Goal: Task Accomplishment & Management: Manage account settings

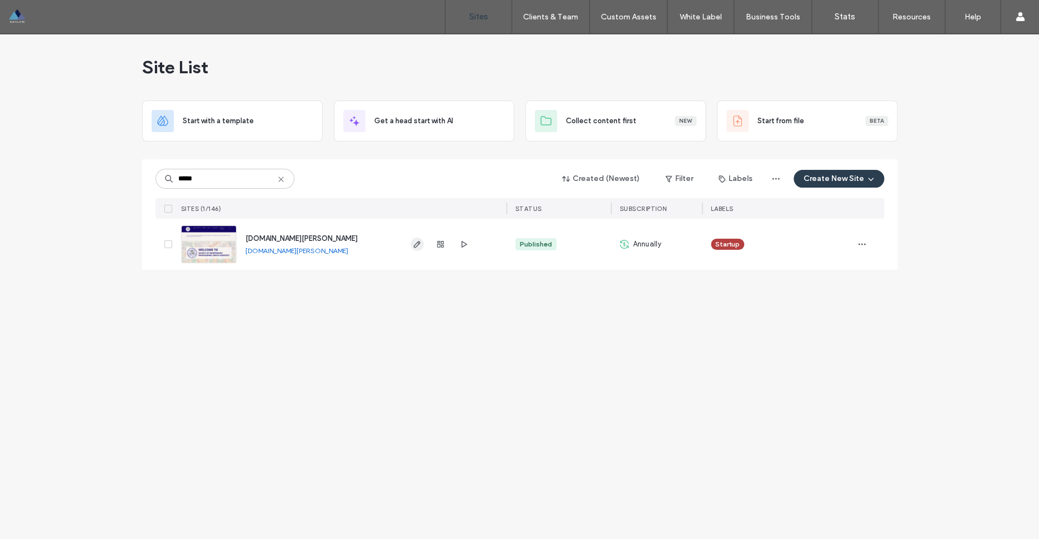
type input "*****"
click at [415, 242] on icon "button" at bounding box center [417, 244] width 9 height 9
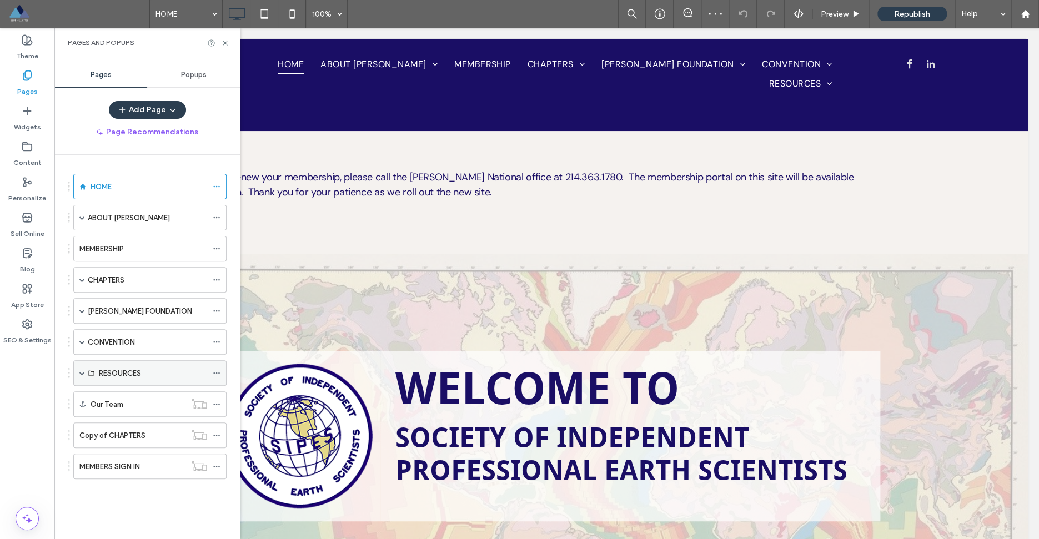
click at [83, 372] on span at bounding box center [82, 373] width 6 height 6
click at [98, 399] on div "MEMBERS ONLY" at bounding box center [160, 399] width 134 height 26
click at [107, 399] on div "MEMBERS ONLY" at bounding box center [160, 399] width 134 height 26
click at [103, 399] on span at bounding box center [102, 399] width 6 height 6
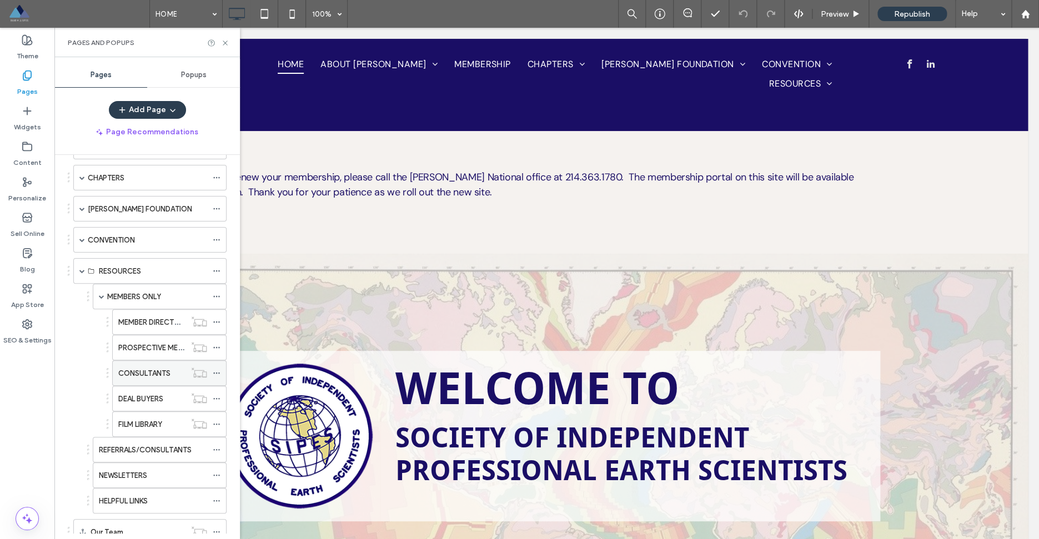
scroll to position [104, 0]
click at [142, 319] on label "MEMBER DIRECTORY" at bounding box center [153, 319] width 71 height 19
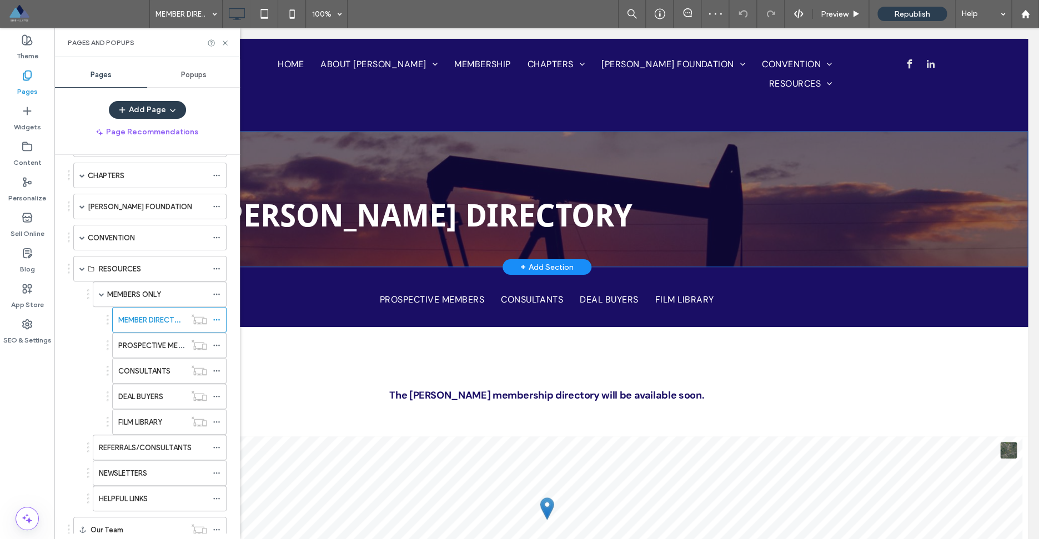
scroll to position [359, 0]
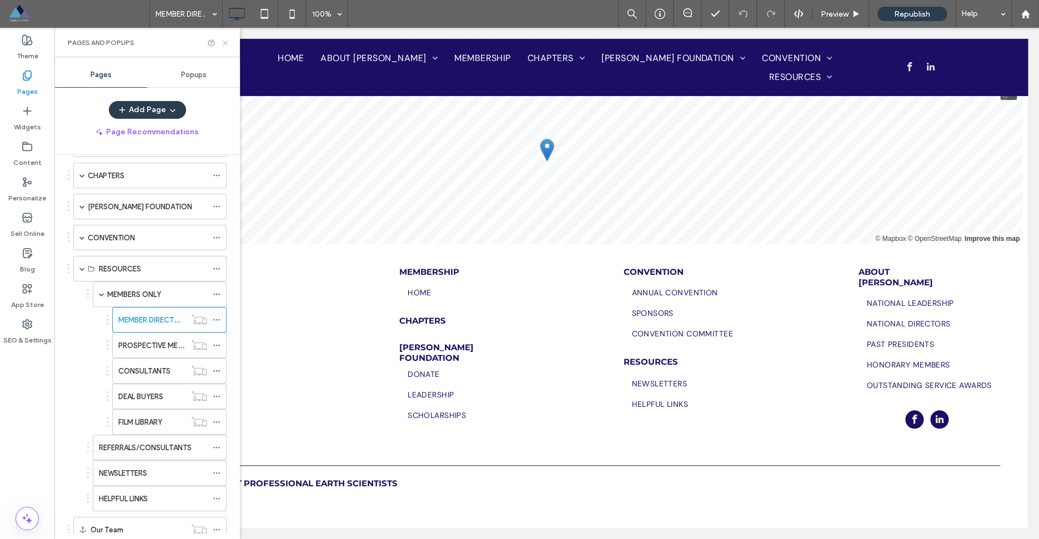
click at [224, 41] on icon at bounding box center [225, 43] width 8 height 8
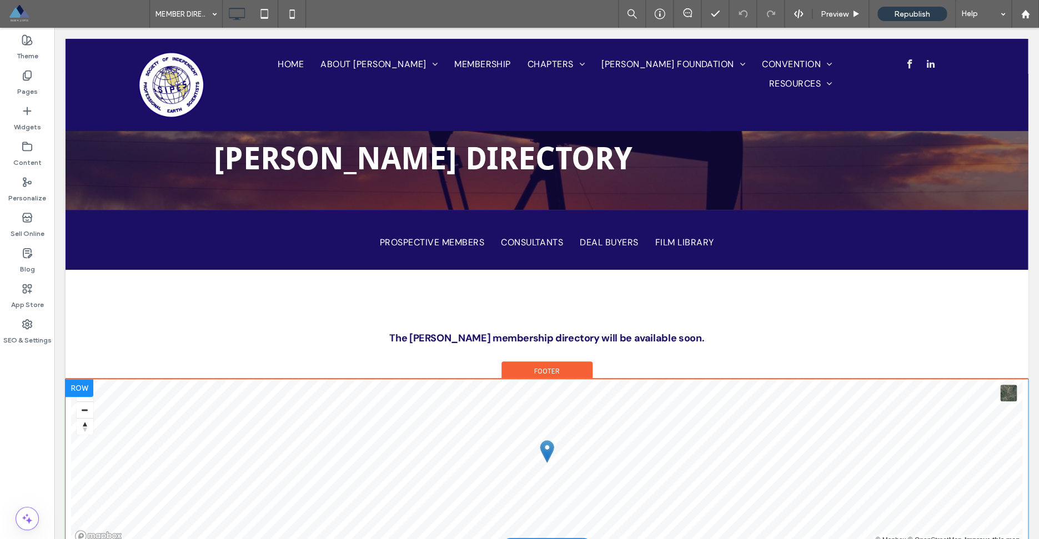
scroll to position [37, 0]
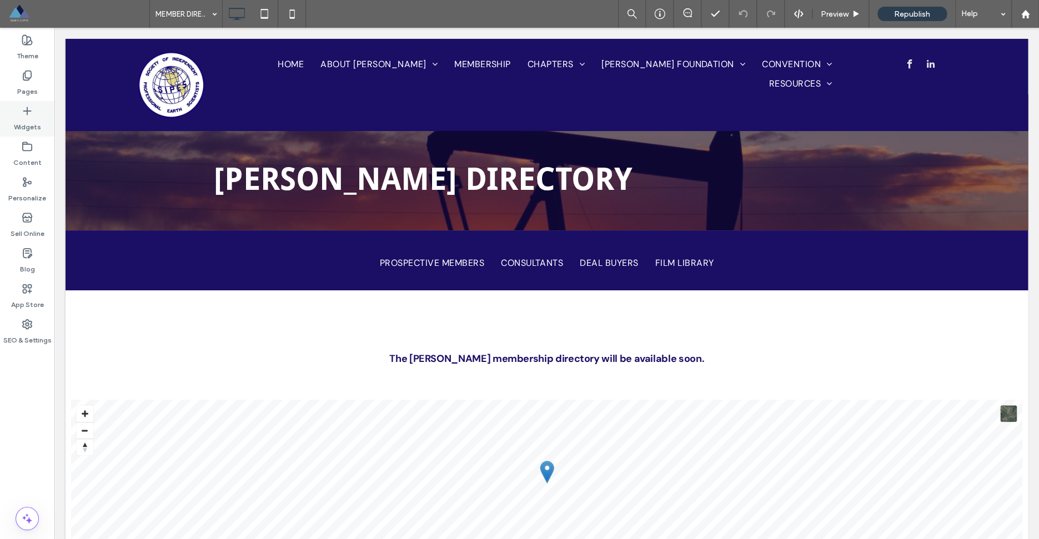
click at [33, 121] on label "Widgets" at bounding box center [27, 125] width 27 height 16
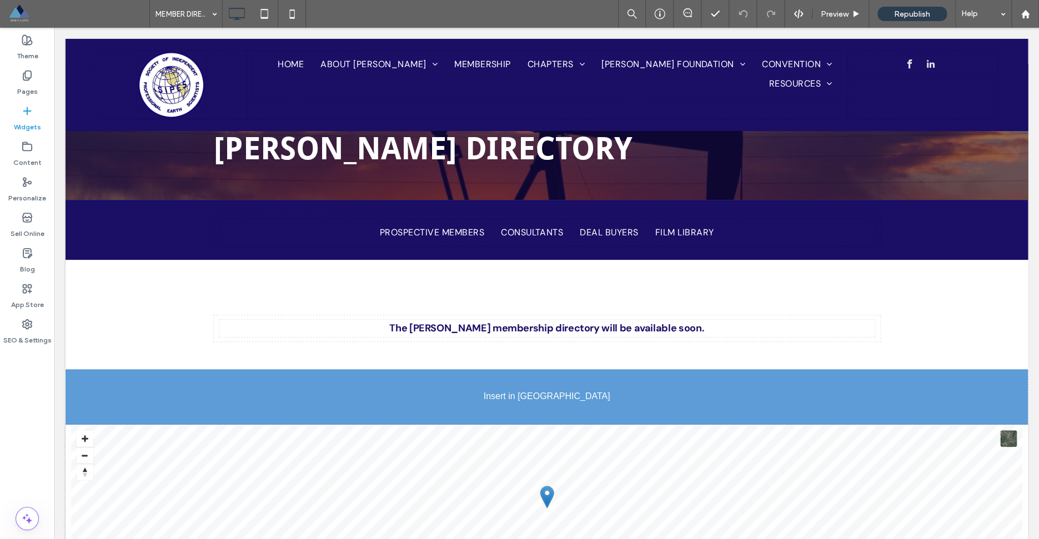
scroll to position [76, 0]
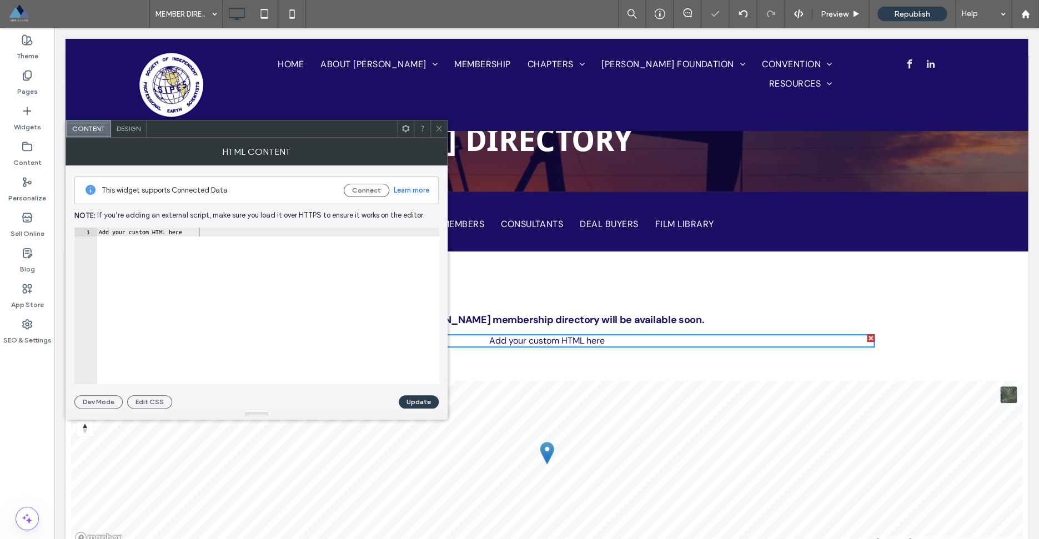
click at [439, 131] on icon at bounding box center [439, 128] width 8 height 8
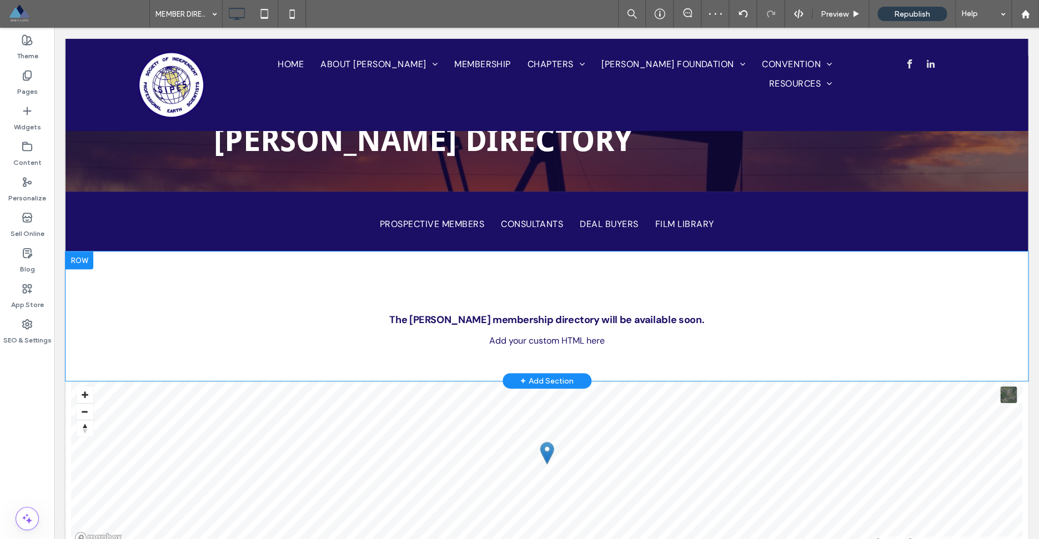
click at [79, 264] on div at bounding box center [80, 261] width 28 height 18
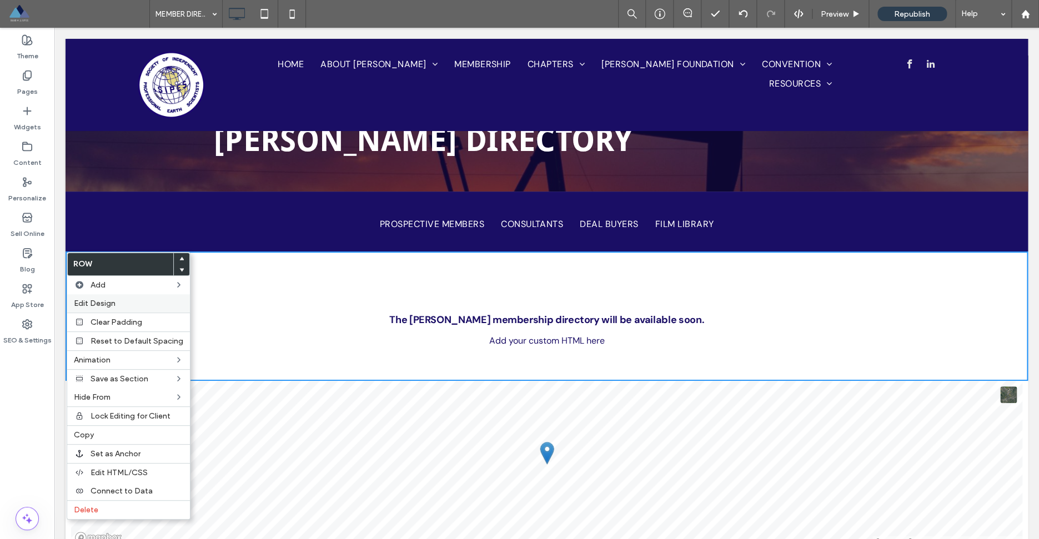
click at [93, 304] on span "Edit Design" at bounding box center [95, 303] width 42 height 9
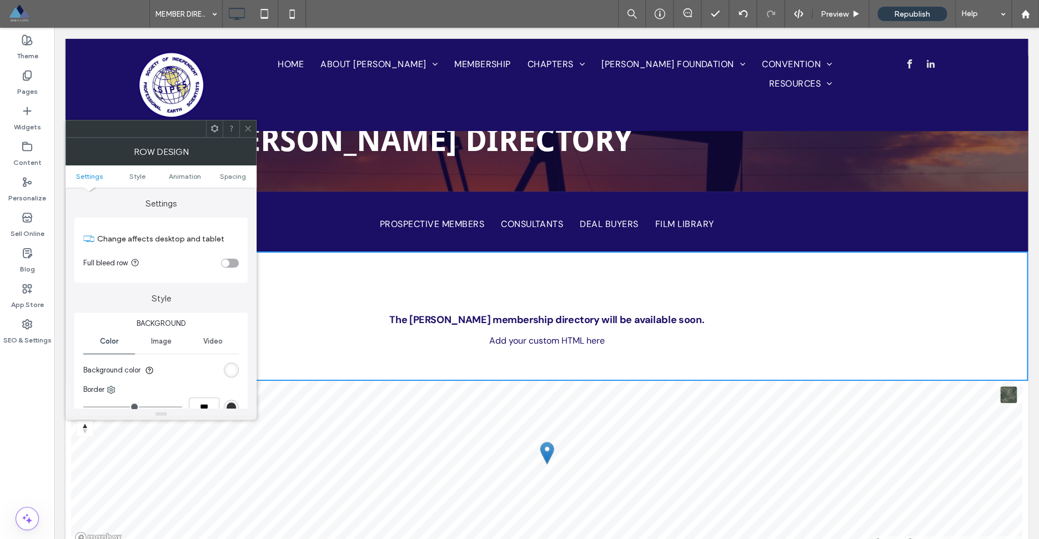
click at [225, 263] on div "toggle" at bounding box center [226, 263] width 8 height 8
click at [250, 131] on icon at bounding box center [248, 128] width 8 height 8
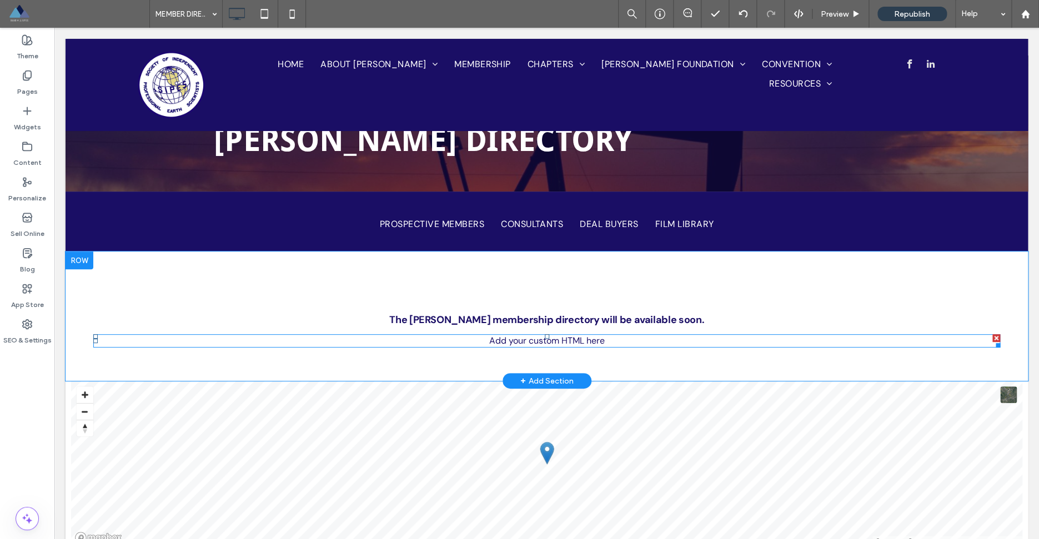
click at [537, 347] on span at bounding box center [546, 340] width 907 height 13
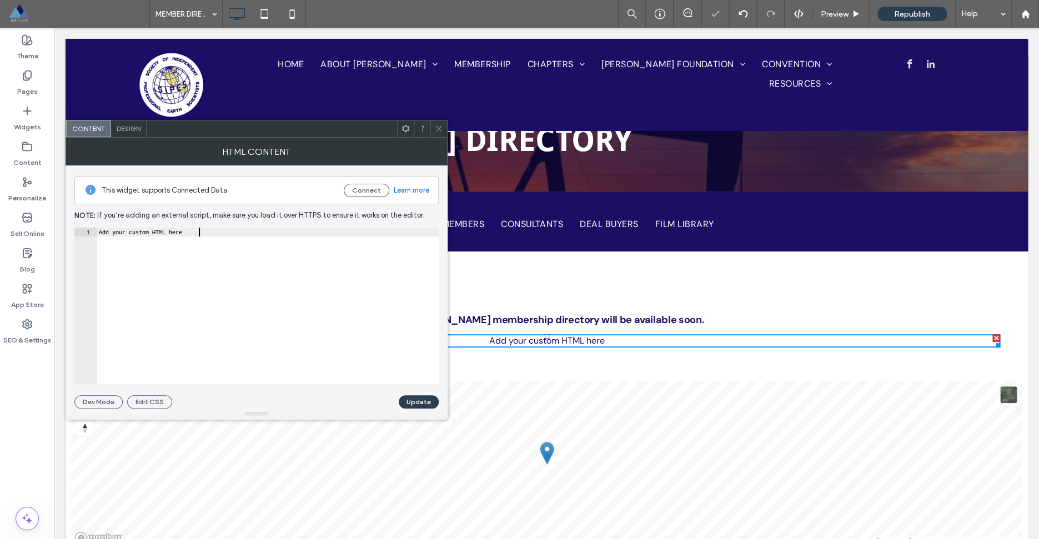
click at [333, 298] on div "Add your custom HTML here" at bounding box center [268, 315] width 343 height 174
paste textarea "**********"
type textarea "**********"
click at [414, 403] on button "Update" at bounding box center [419, 401] width 40 height 13
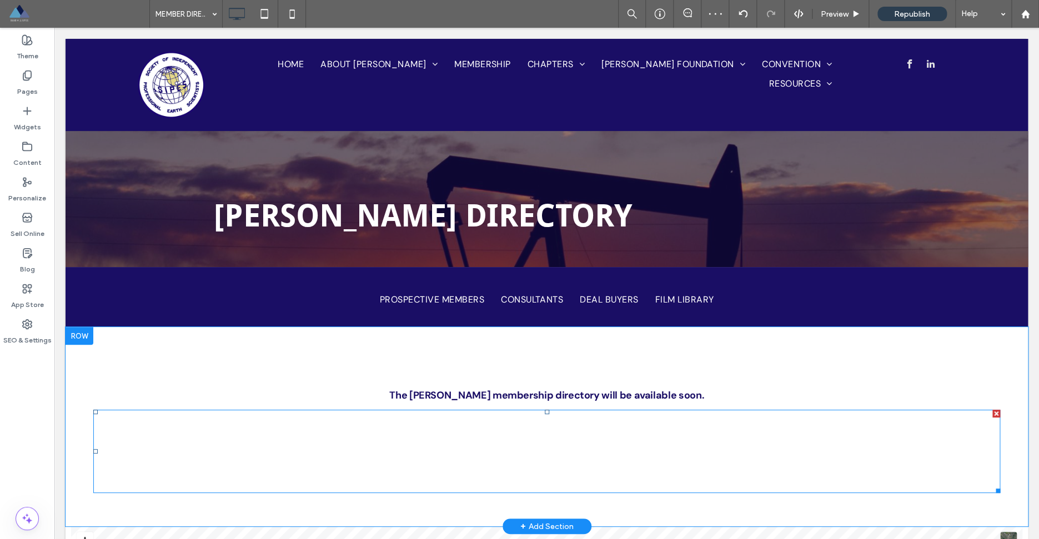
scroll to position [0, 0]
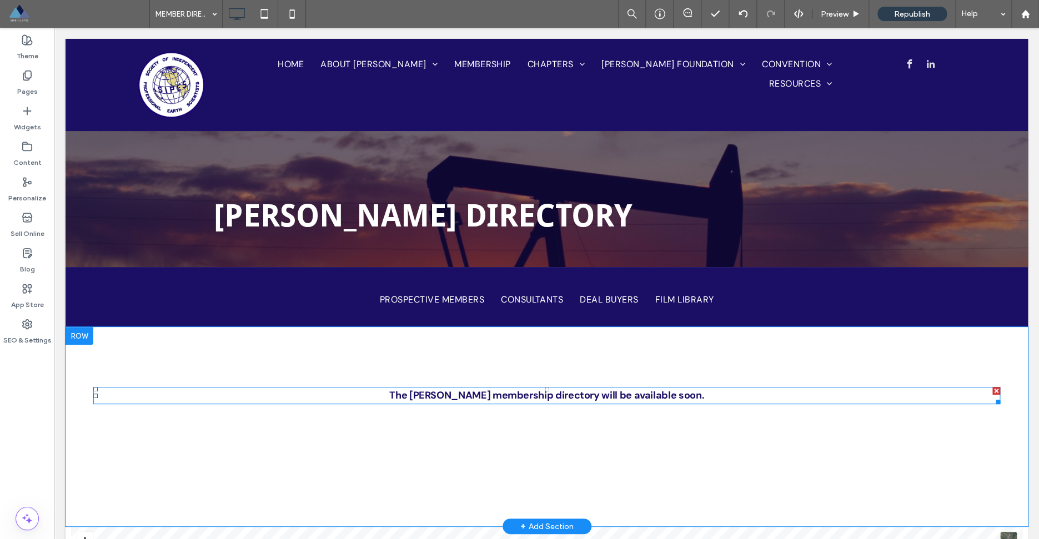
click at [996, 393] on div at bounding box center [996, 391] width 8 height 8
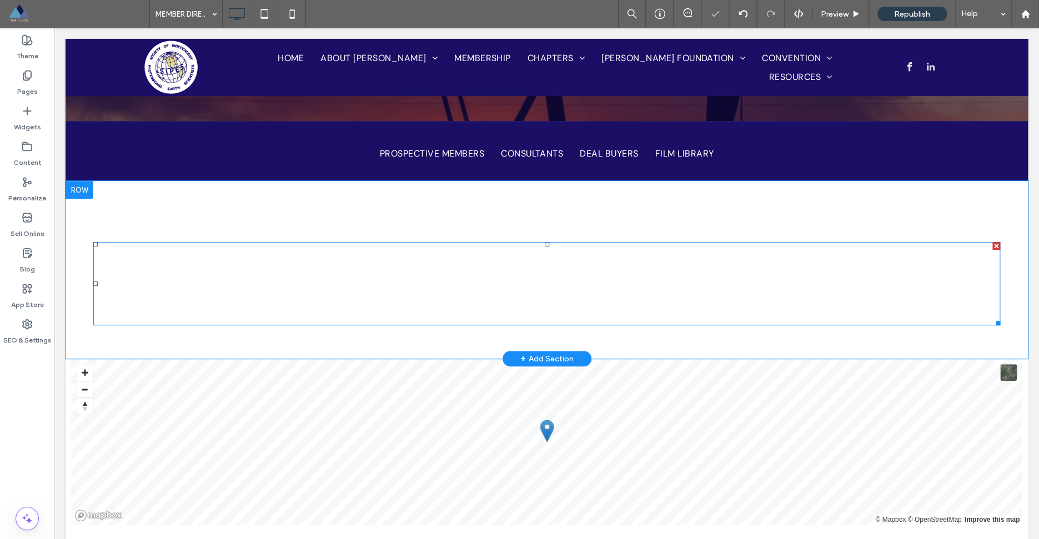
scroll to position [111, 0]
click at [409, 301] on span at bounding box center [546, 284] width 907 height 83
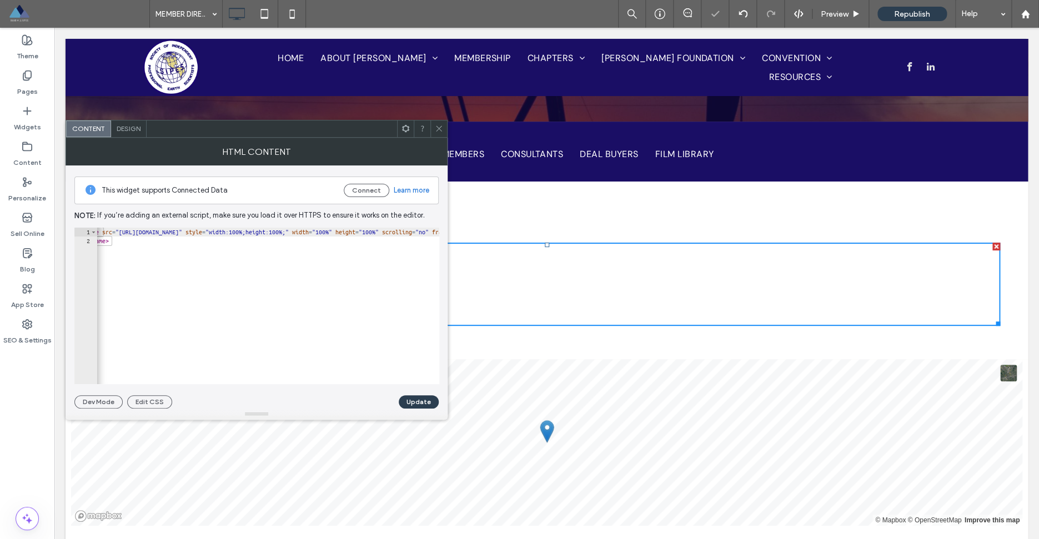
scroll to position [0, 31]
click at [389, 233] on div "< iframe src = "[URL][DOMAIN_NAME]" style = "width:100%;height:100%;" width = "…" at bounding box center [352, 315] width 572 height 174
drag, startPoint x: 389, startPoint y: 233, endPoint x: 373, endPoint y: 234, distance: 16.1
click at [373, 234] on div "< iframe src = "[URL][DOMAIN_NAME]" style = "width:100%;height:1000px;" width =…" at bounding box center [233, 315] width 580 height 174
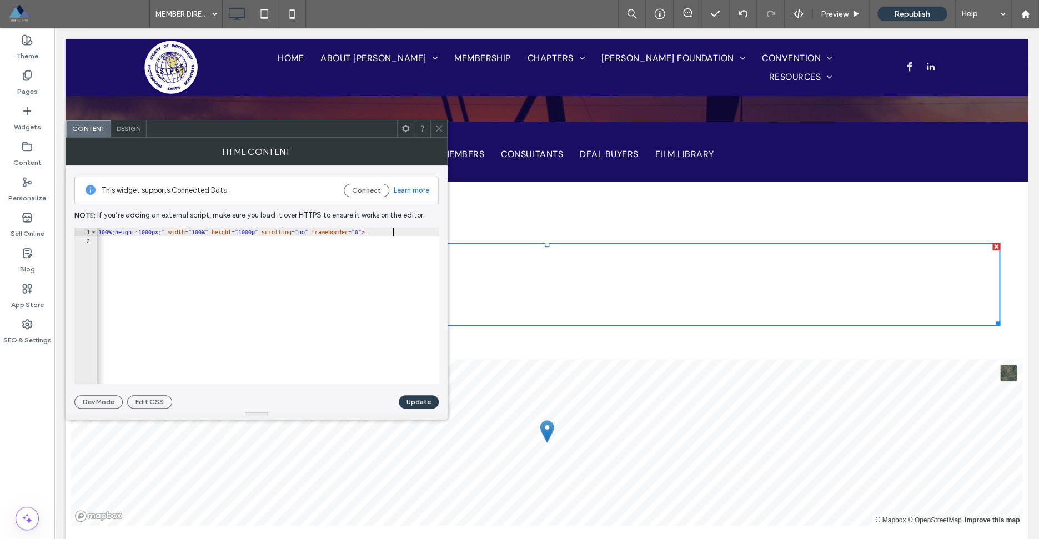
scroll to position [0, 37]
type textarea "**********"
click at [415, 400] on button "Update" at bounding box center [419, 401] width 40 height 13
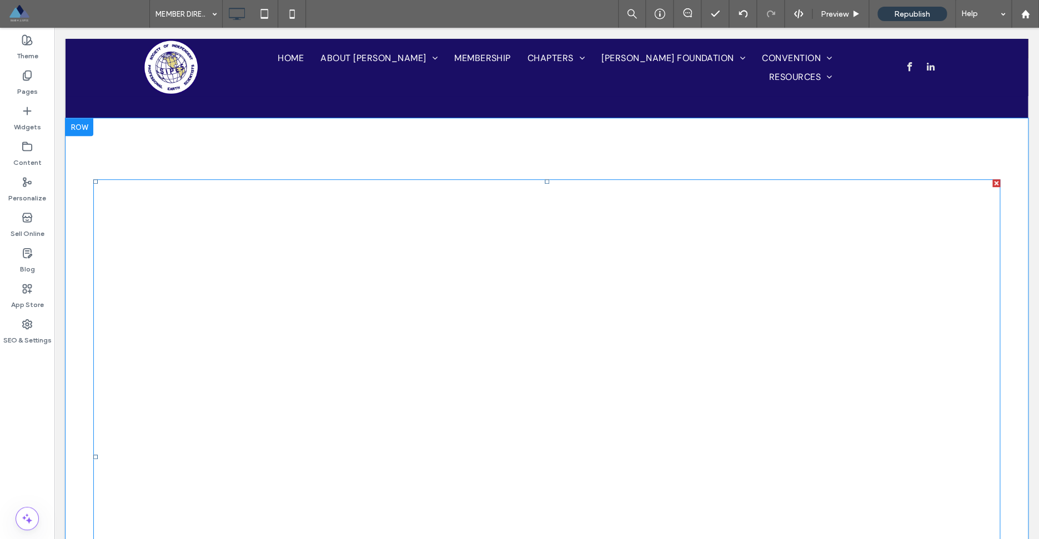
scroll to position [168, 0]
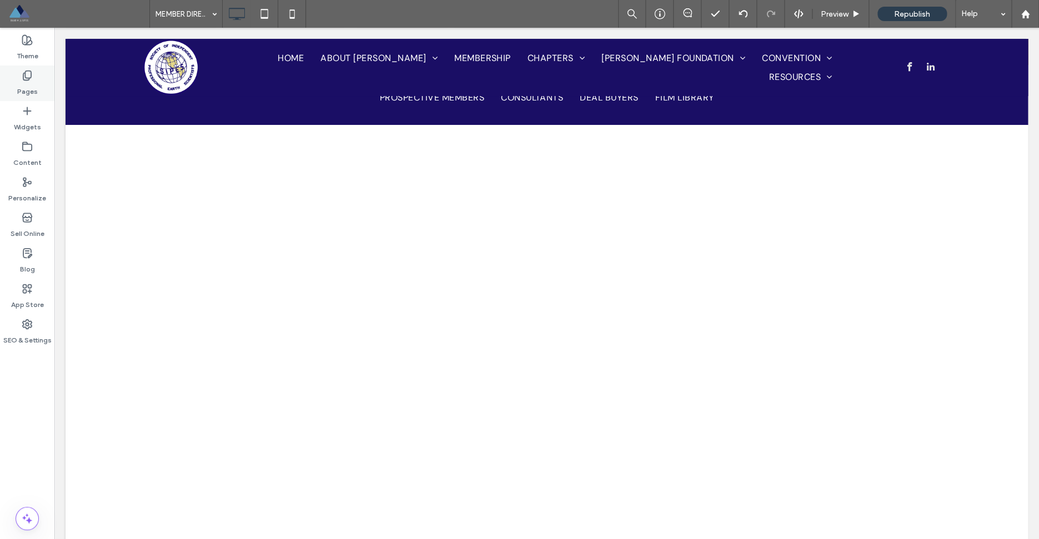
click at [37, 82] on label "Pages" at bounding box center [27, 89] width 21 height 16
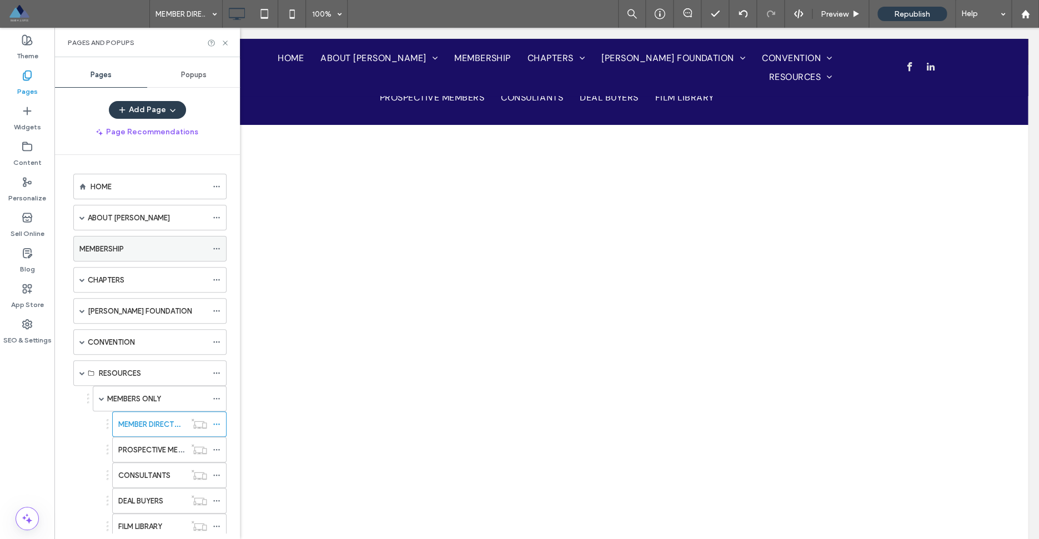
click at [96, 249] on label "MEMBERSHIP" at bounding box center [101, 248] width 44 height 19
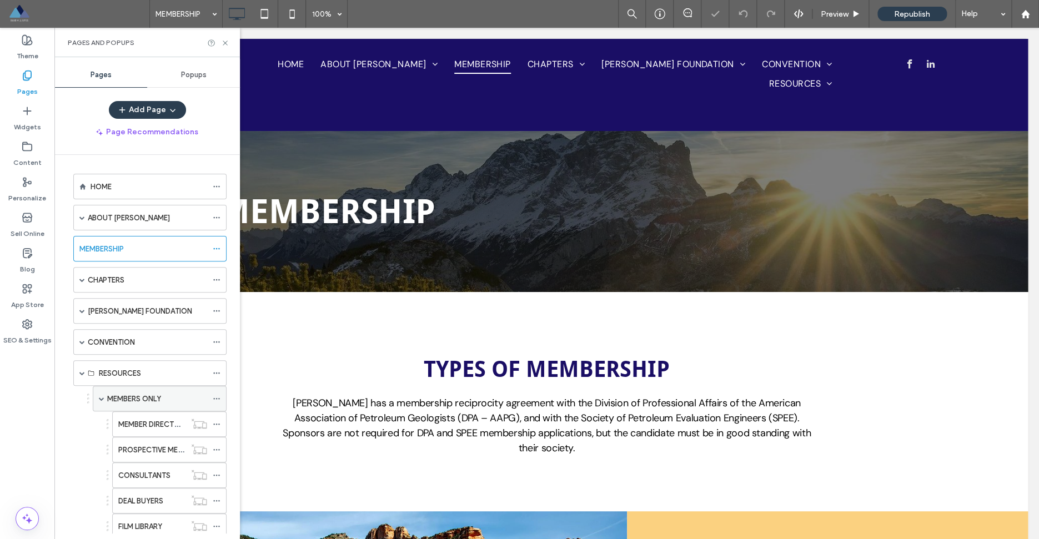
click at [102, 401] on span at bounding box center [102, 399] width 6 height 6
click at [227, 42] on icon at bounding box center [225, 43] width 8 height 8
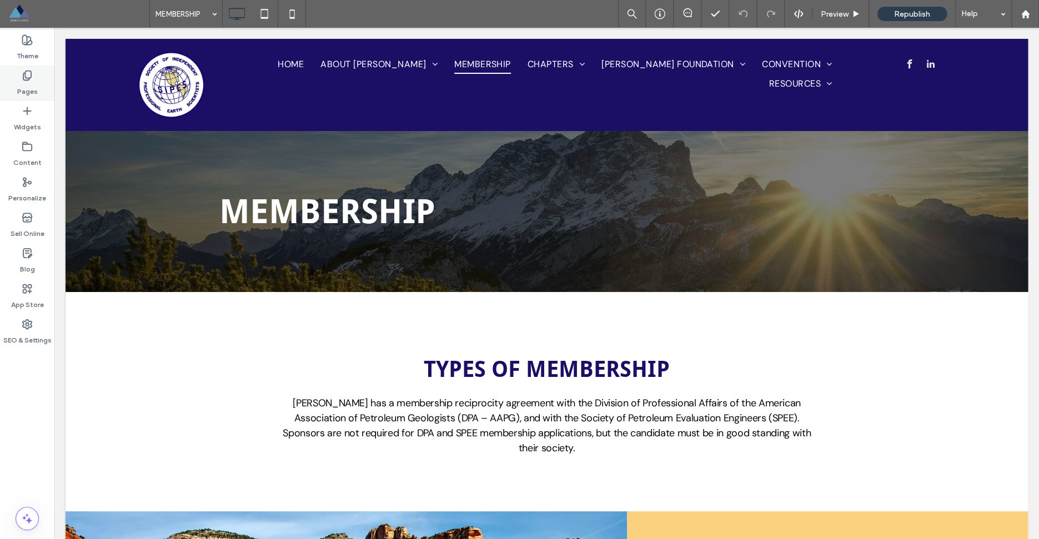
click at [31, 92] on label "Pages" at bounding box center [27, 89] width 21 height 16
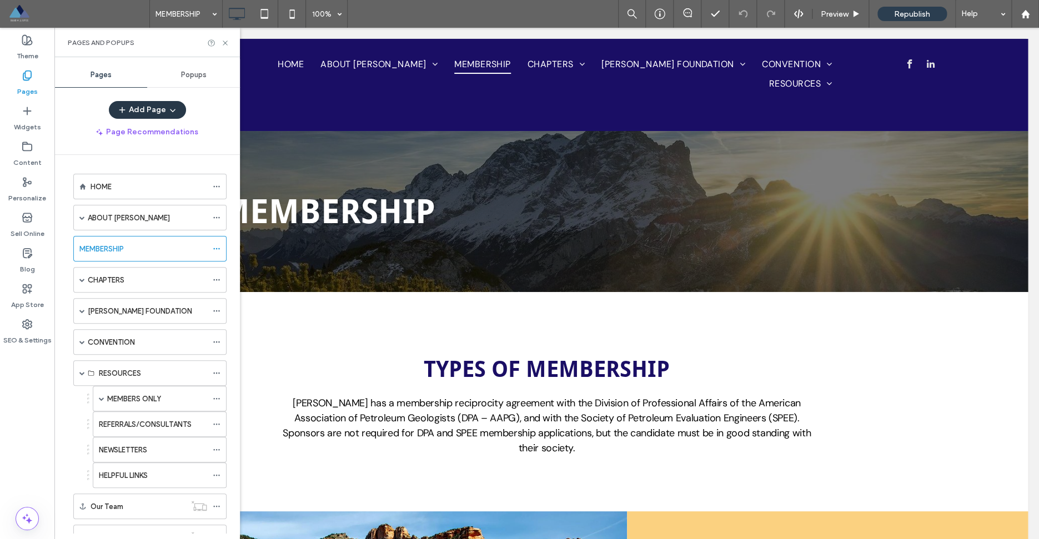
click at [153, 111] on button "Add Page" at bounding box center [147, 110] width 77 height 18
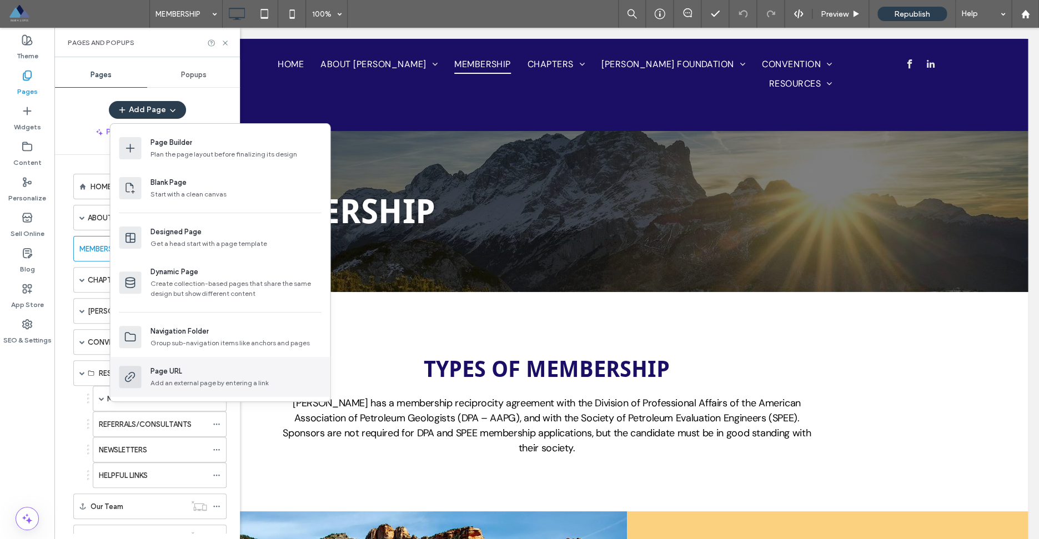
click at [168, 380] on div "Add an external page by entering a link" at bounding box center [210, 383] width 118 height 10
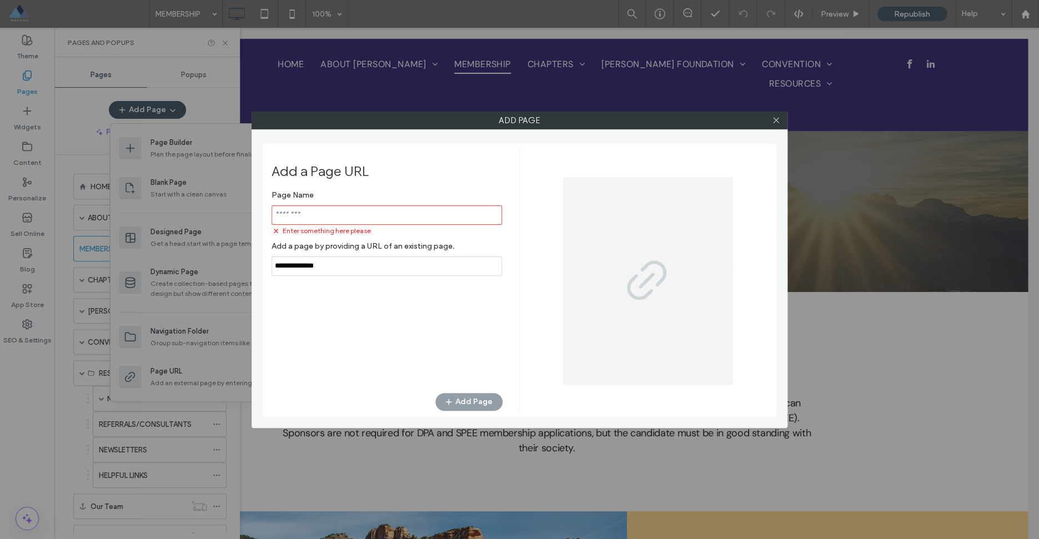
paste input "**********"
type input "**********"
drag, startPoint x: 329, startPoint y: 255, endPoint x: 232, endPoint y: 252, distance: 97.8
click at [272, 257] on input "notEmpty,url" at bounding box center [387, 266] width 230 height 19
paste input "**********"
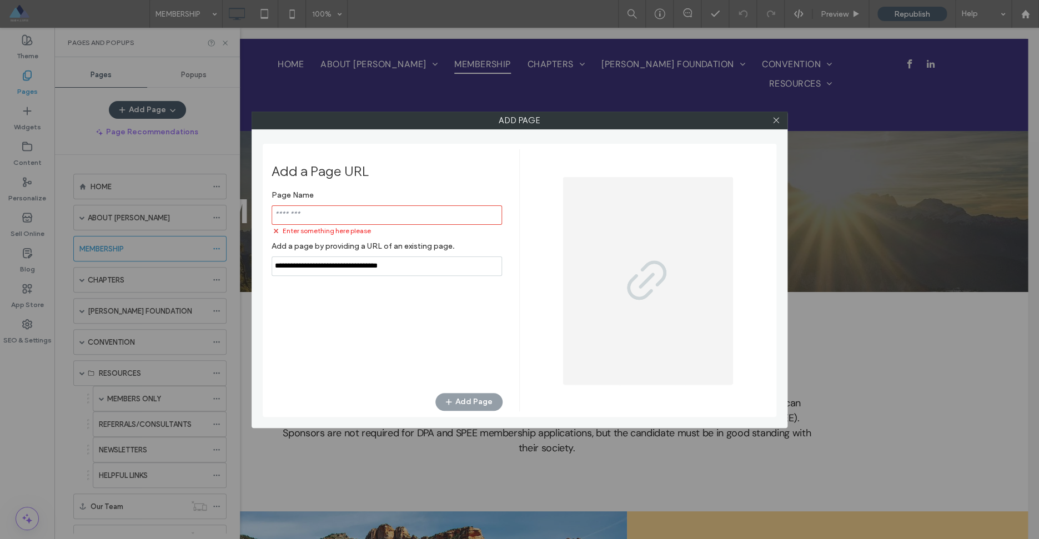
type input "**********"
click at [318, 218] on input "notEmpty" at bounding box center [387, 214] width 230 height 19
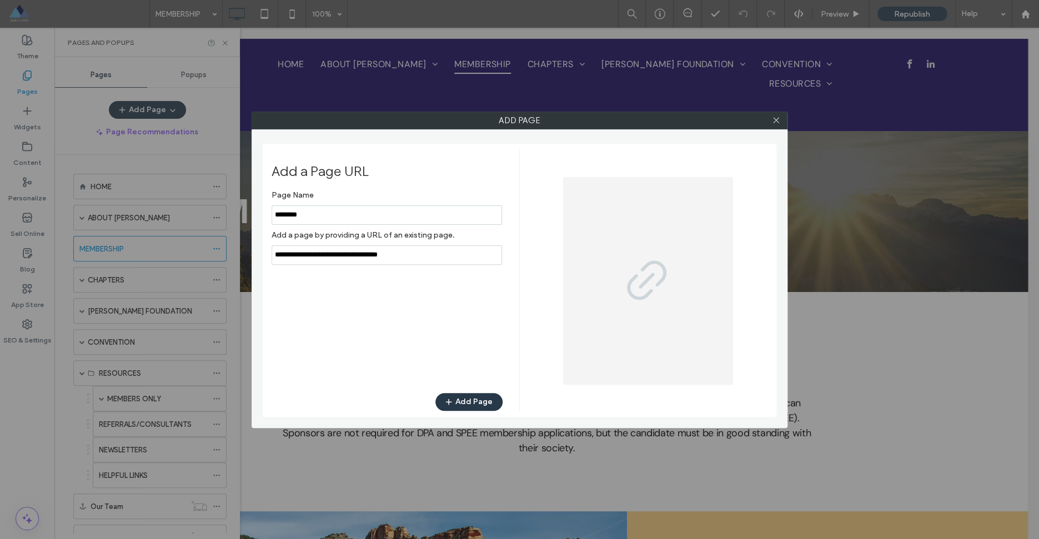
type input "********"
click at [476, 403] on button "Add Page" at bounding box center [468, 402] width 67 height 18
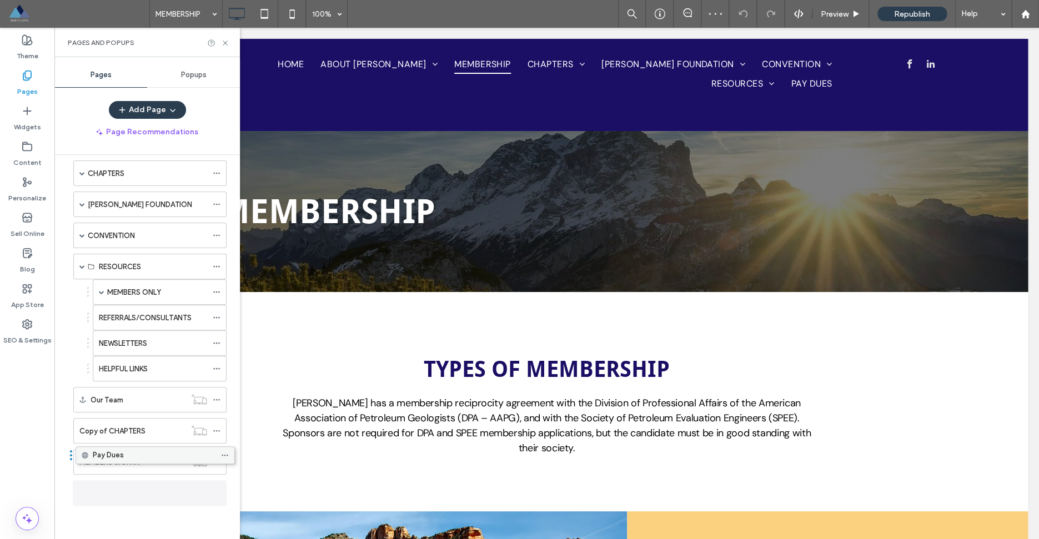
scroll to position [81, 0]
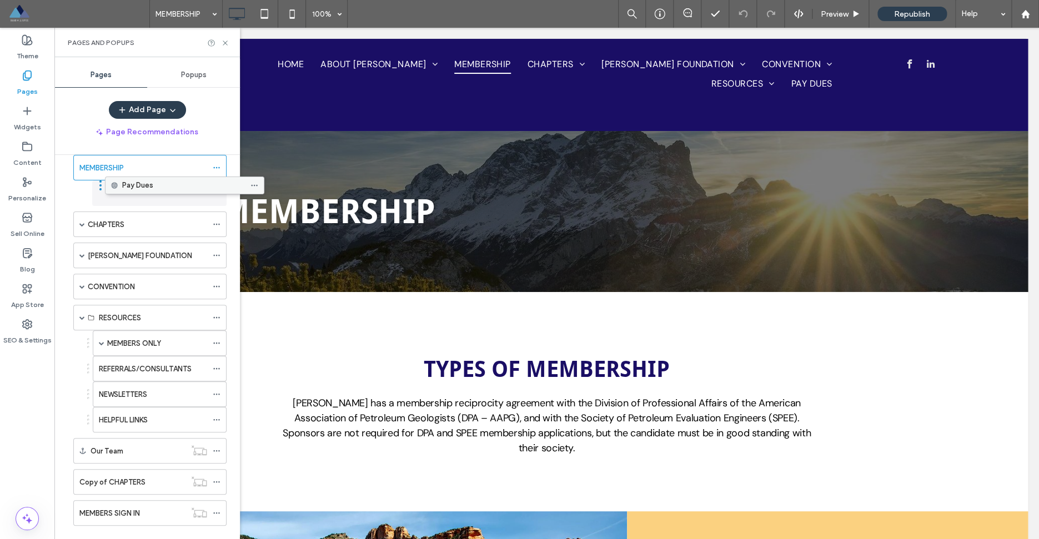
drag, startPoint x: 88, startPoint y: 492, endPoint x: 119, endPoint y: 188, distance: 305.4
click at [119, 188] on div "HOME ABOUT [PERSON_NAME] NATIONAL LEADERSHIP NATIONAL DIRECTORS PAST PRESIDENTS…" at bounding box center [154, 344] width 172 height 379
click at [224, 42] on use at bounding box center [225, 43] width 4 height 4
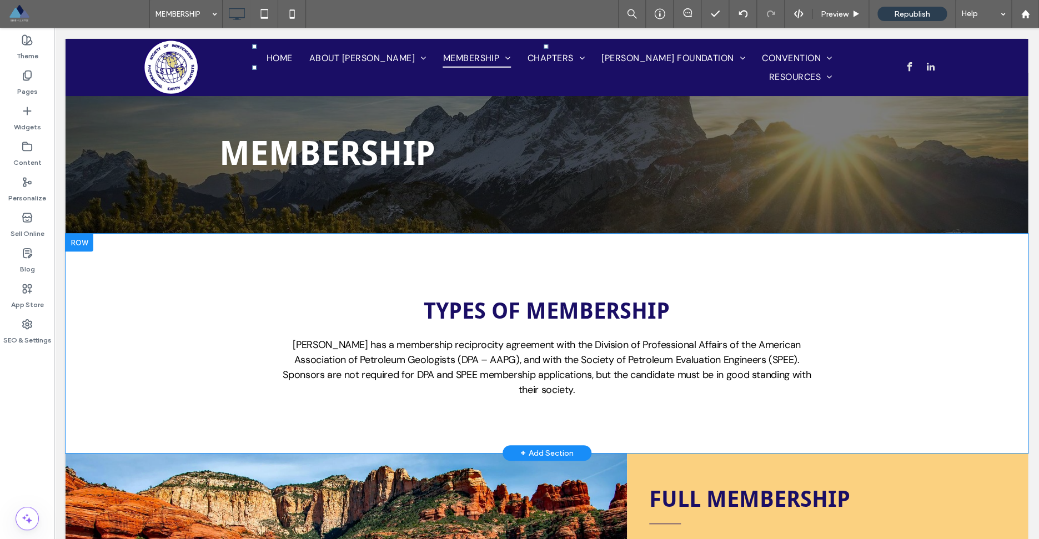
scroll to position [0, 0]
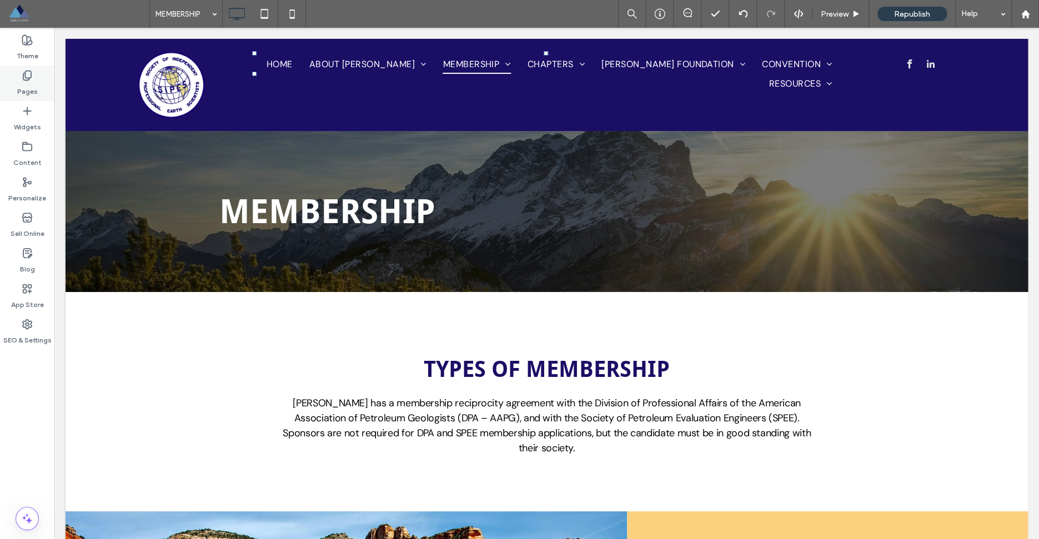
click at [28, 92] on label "Pages" at bounding box center [27, 89] width 21 height 16
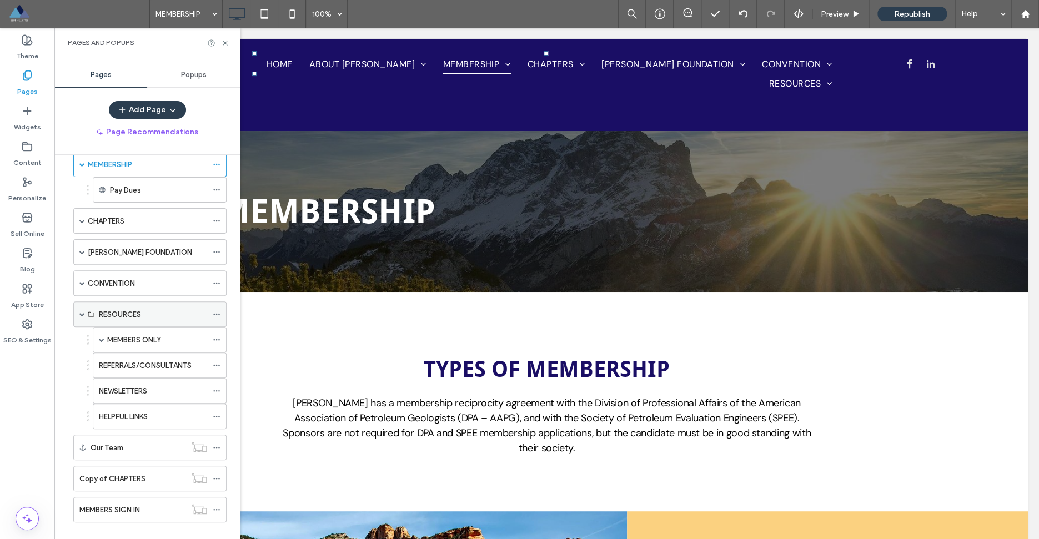
scroll to position [101, 0]
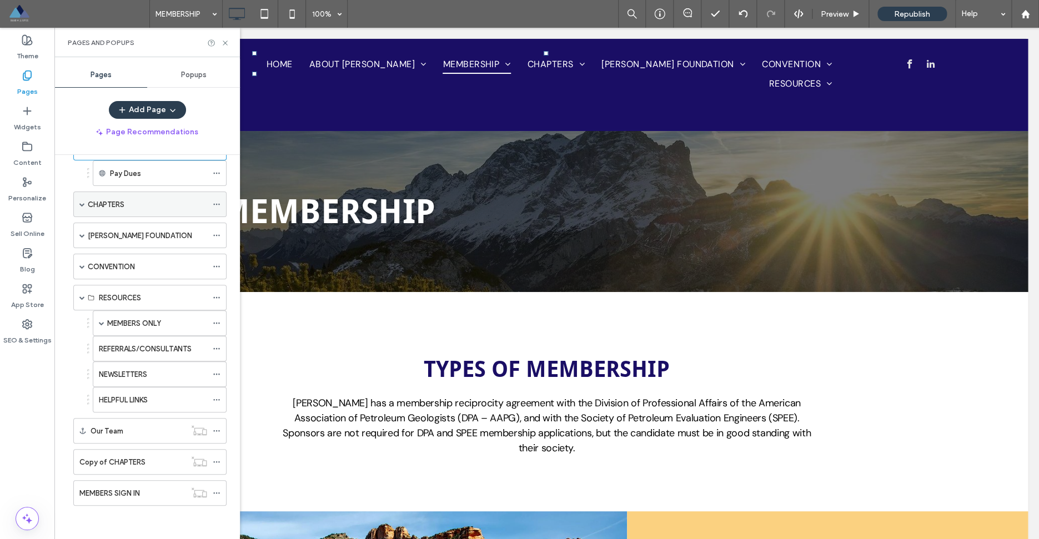
click at [81, 296] on span at bounding box center [82, 298] width 6 height 6
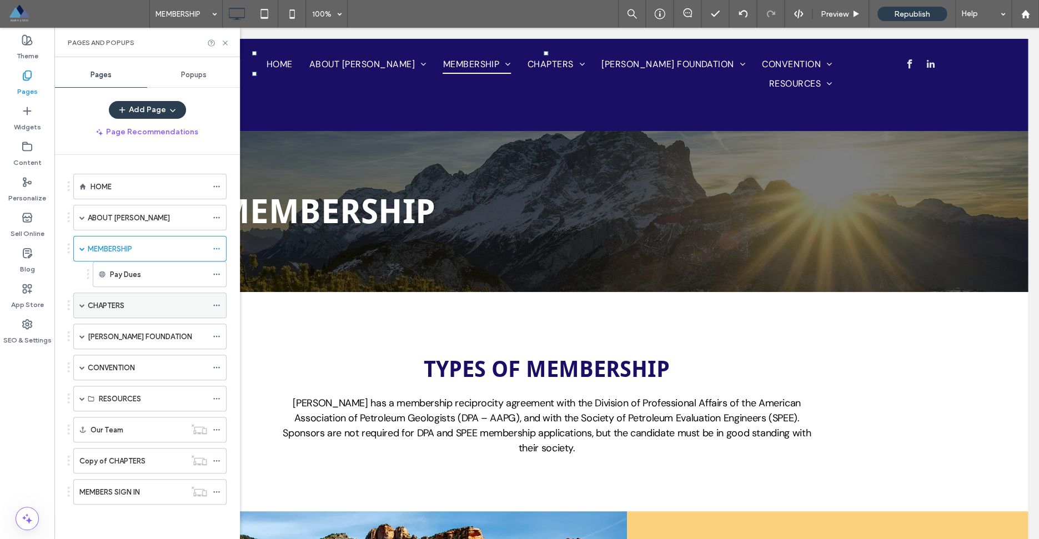
scroll to position [0, 0]
click at [84, 247] on span at bounding box center [82, 249] width 6 height 6
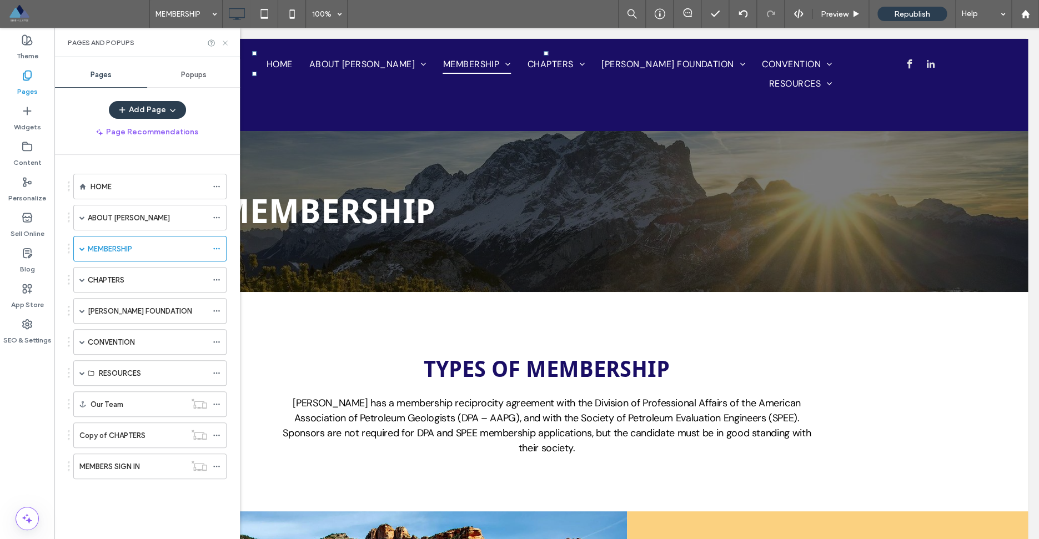
drag, startPoint x: 225, startPoint y: 46, endPoint x: 304, endPoint y: 7, distance: 88.4
click at [225, 46] on icon at bounding box center [225, 43] width 8 height 8
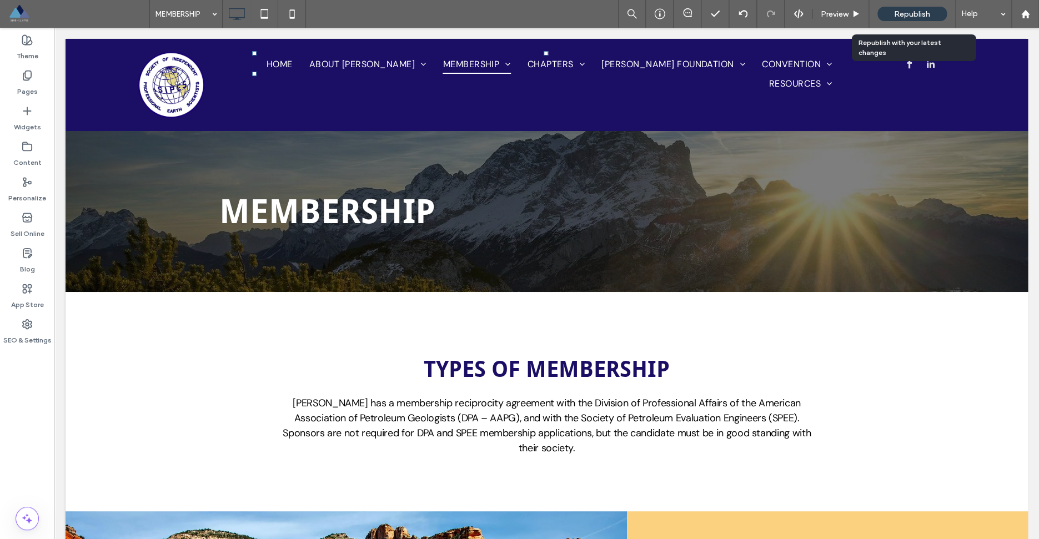
click at [904, 15] on span "Republish" at bounding box center [912, 13] width 36 height 9
